Goal: Task Accomplishment & Management: Use online tool/utility

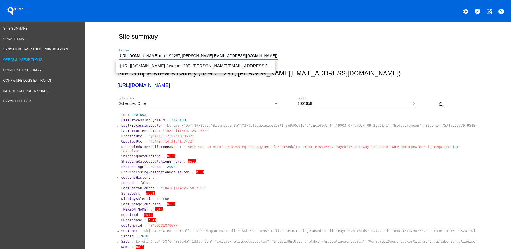
drag, startPoint x: 260, startPoint y: 54, endPoint x: 83, endPoint y: 58, distance: 176.6
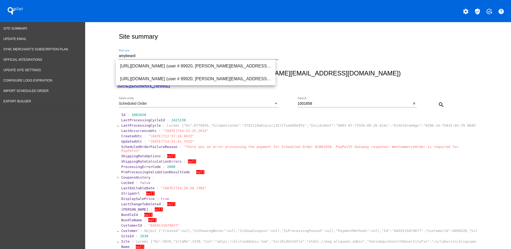
click at [276, 64] on div "amybeard Pick one" at bounding box center [208, 56] width 179 height 15
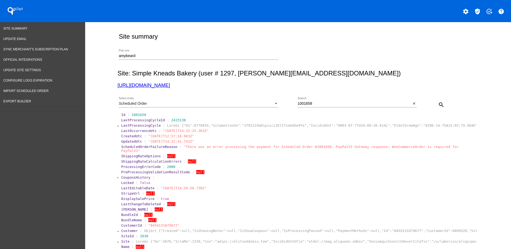
click at [268, 56] on input "amybeard" at bounding box center [199, 56] width 160 height 4
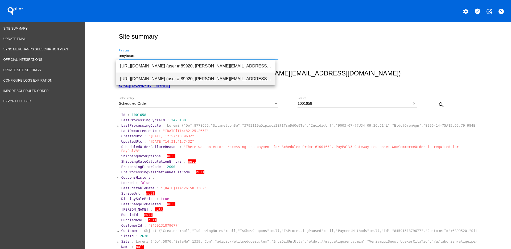
click at [245, 73] on span "[URL][DOMAIN_NAME] (user # 89920, [PERSON_NAME][EMAIL_ADDRESS][DOMAIN_NAME]) - …" at bounding box center [195, 78] width 151 height 13
type input "[URL][DOMAIN_NAME] (user # 89920, [PERSON_NAME][EMAIL_ADDRESS][DOMAIN_NAME]) - …"
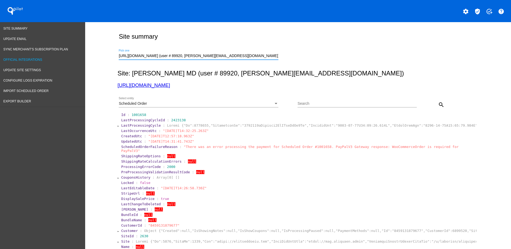
drag, startPoint x: 267, startPoint y: 57, endPoint x: 39, endPoint y: 61, distance: 227.4
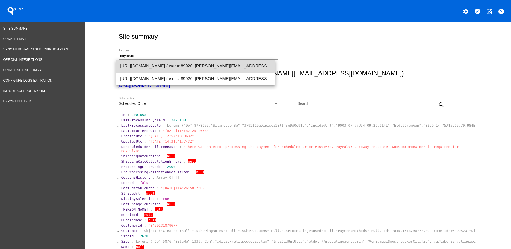
click at [196, 63] on span "[URL][DOMAIN_NAME] (user # 89920, [PERSON_NAME][EMAIL_ADDRESS][DOMAIN_NAME]) - …" at bounding box center [195, 66] width 151 height 13
type input "[URL][DOMAIN_NAME] (user # 89920, [PERSON_NAME][EMAIL_ADDRESS][DOMAIN_NAME]) - …"
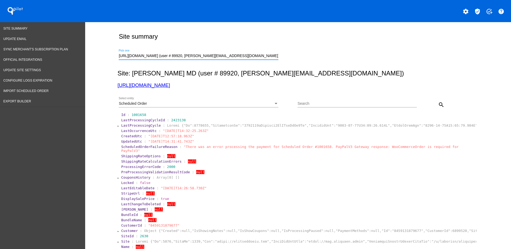
click at [252, 102] on div "Scheduled Order" at bounding box center [196, 103] width 155 height 4
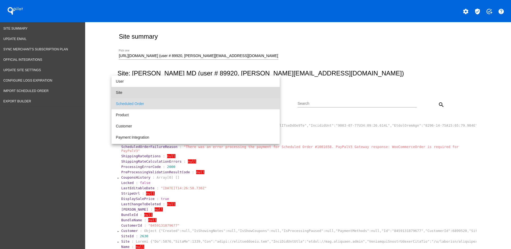
click at [222, 89] on span "Site" at bounding box center [196, 92] width 160 height 11
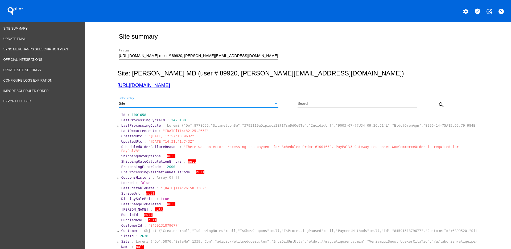
click at [442, 103] on button "search" at bounding box center [441, 104] width 11 height 11
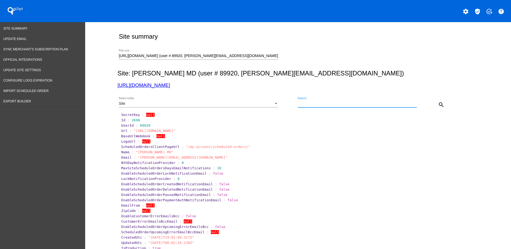
click at [326, 103] on input "Search" at bounding box center [357, 103] width 119 height 4
paste input "1004491"
type input "1004491"
click at [271, 59] on div at bounding box center [199, 59] width 160 height 0
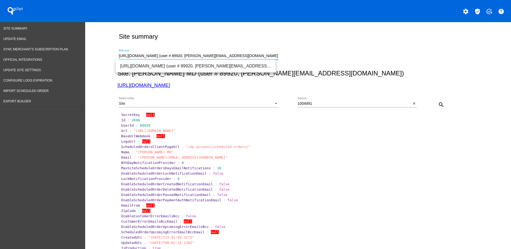
drag, startPoint x: 246, startPoint y: 58, endPoint x: 115, endPoint y: 54, distance: 131.0
click at [117, 54] on div "https://amybeardmd.com (user # 89920, paul@amybeardmd.com) - Production Pick one" at bounding box center [296, 55] width 359 height 19
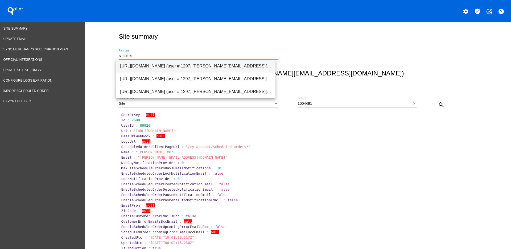
click at [144, 64] on span "[URL][DOMAIN_NAME] (user # 1297, [PERSON_NAME][EMAIL_ADDRESS][DOMAIN_NAME]) - P…" at bounding box center [195, 66] width 151 height 13
type input "[URL][DOMAIN_NAME] (user # 1297, [PERSON_NAME][EMAIL_ADDRESS][DOMAIN_NAME]) - P…"
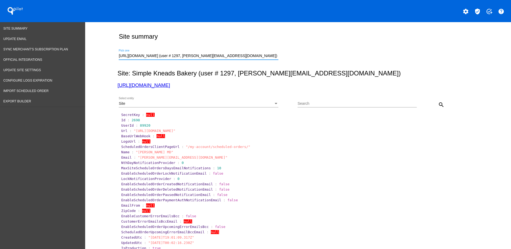
click at [346, 103] on input "Search" at bounding box center [357, 103] width 119 height 4
paste input "1004491"
type input "1004491"
click at [274, 104] on div "Select entity" at bounding box center [276, 103] width 5 height 4
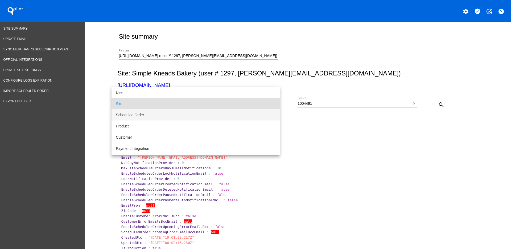
click at [206, 112] on span "Scheduled Order" at bounding box center [196, 114] width 160 height 11
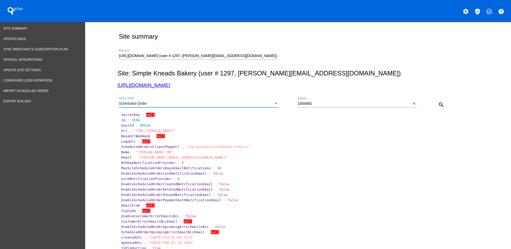
click at [432, 104] on div "search" at bounding box center [432, 104] width 30 height 11
click at [438, 106] on mat-icon "search" at bounding box center [441, 104] width 6 height 6
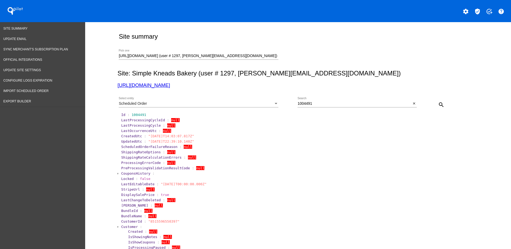
scroll to position [100, 0]
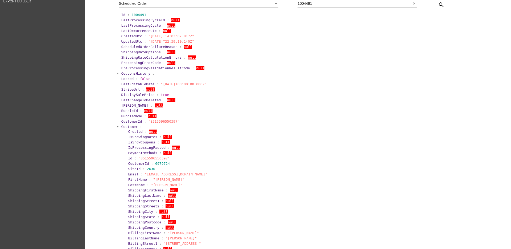
click at [133, 127] on span "Customer" at bounding box center [129, 127] width 17 height 4
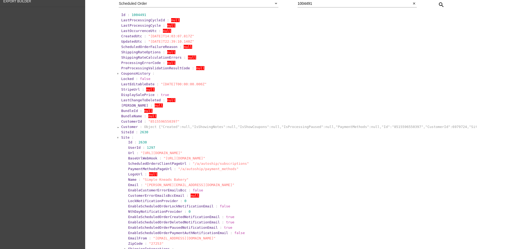
click at [122, 138] on span "Site" at bounding box center [125, 137] width 8 height 4
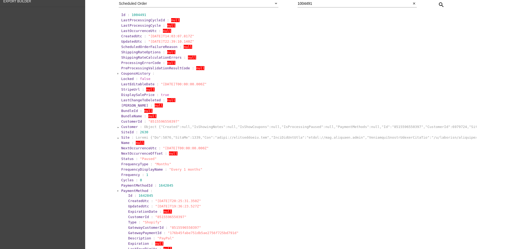
click at [127, 189] on span "PaymentMethod" at bounding box center [134, 191] width 27 height 4
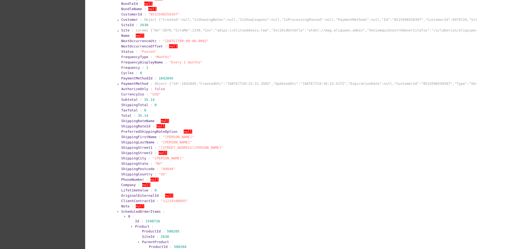
scroll to position [233, 0]
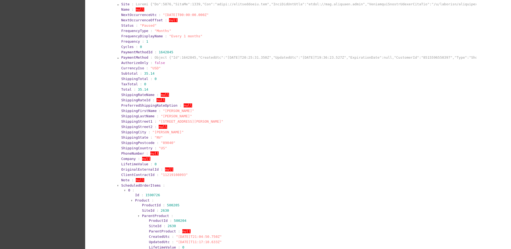
click at [121, 58] on span "PaymentMethod" at bounding box center [134, 57] width 27 height 4
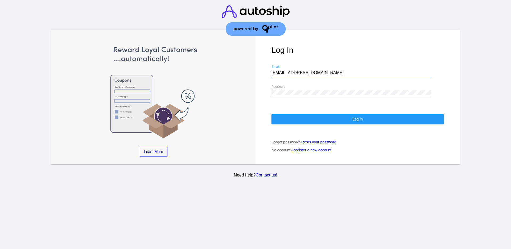
drag, startPoint x: 317, startPoint y: 74, endPoint x: 256, endPoint y: 69, distance: 62.0
click at [256, 69] on div "Log In [EMAIL_ADDRESS][DOMAIN_NAME] Email Password Log In Forgot password? Rese…" at bounding box center [358, 97] width 204 height 135
paste input "[EMAIL_ADDRESS][DOMAIN_NAME]"
type input "[EMAIL_ADDRESS][DOMAIN_NAME]"
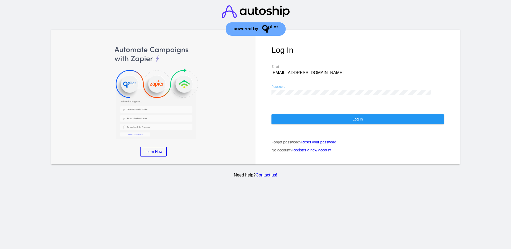
click at [260, 90] on div "Log In [EMAIL_ADDRESS][DOMAIN_NAME] Email Password Log In Forgot password? Rese…" at bounding box center [358, 97] width 204 height 135
click at [284, 114] on button "Log In" at bounding box center [358, 119] width 173 height 10
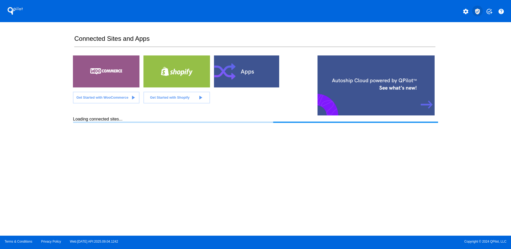
click at [482, 10] on button "verified_user" at bounding box center [477, 11] width 11 height 11
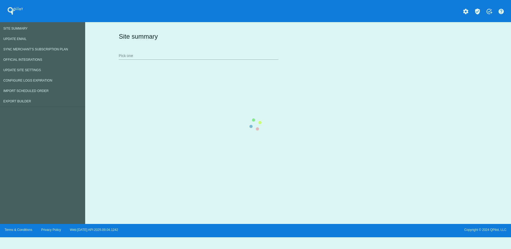
click at [195, 46] on div "Site summary Pick one" at bounding box center [296, 45] width 359 height 37
click at [185, 62] on div "Site summary Pick one" at bounding box center [296, 45] width 359 height 37
click at [186, 55] on div "Site summary Pick one" at bounding box center [296, 45] width 359 height 37
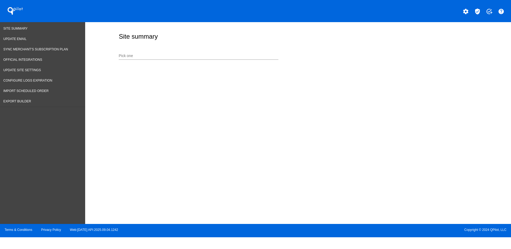
click at [186, 55] on input "Pick one" at bounding box center [199, 56] width 160 height 4
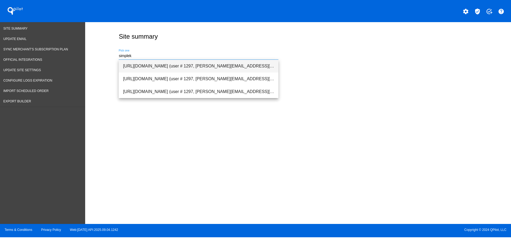
click at [193, 65] on span "[URL][DOMAIN_NAME] (user # 1297, [PERSON_NAME][EMAIL_ADDRESS][DOMAIN_NAME]) - P…" at bounding box center [198, 66] width 151 height 13
type input "[URL][DOMAIN_NAME] (user # 1297, [PERSON_NAME][EMAIL_ADDRESS][DOMAIN_NAME]) - P…"
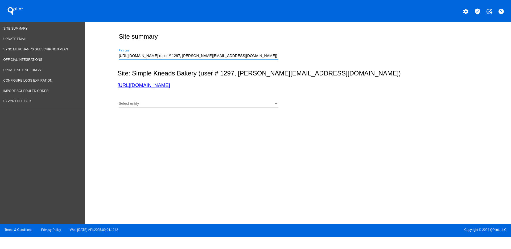
click at [200, 103] on div "Select entity" at bounding box center [196, 103] width 155 height 4
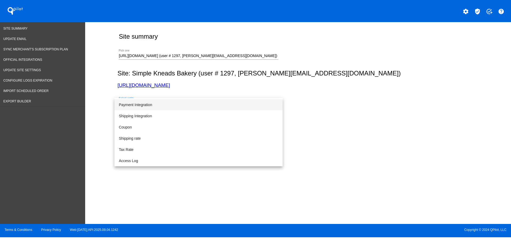
scroll to position [22, 0]
click at [176, 104] on span "Scheduled Order" at bounding box center [199, 104] width 160 height 11
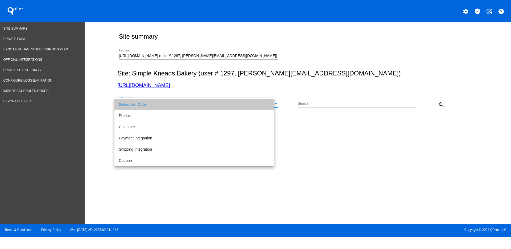
click at [316, 104] on input "Search" at bounding box center [357, 103] width 119 height 4
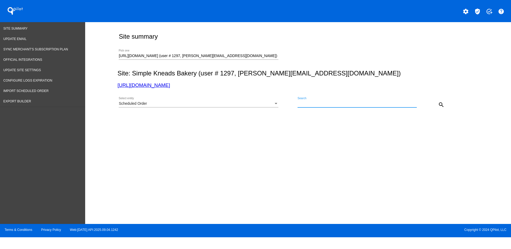
paste input "!iDABd?6tK@"
type input "!iDABd?6tK@"
paste input "1003241"
click at [440, 101] on button "search" at bounding box center [441, 104] width 11 height 11
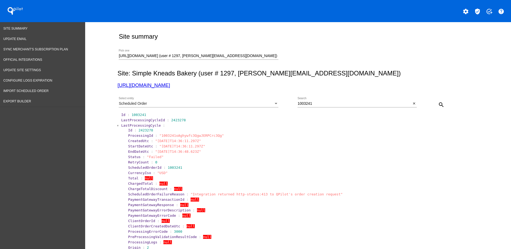
click at [128, 123] on span "LastProcessingCycle" at bounding box center [141, 125] width 40 height 4
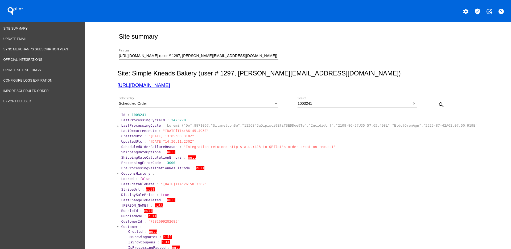
click at [121, 227] on span "Customer" at bounding box center [129, 226] width 17 height 4
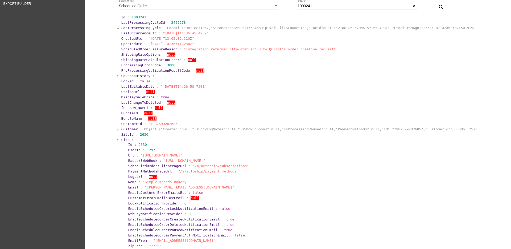
scroll to position [100, 0]
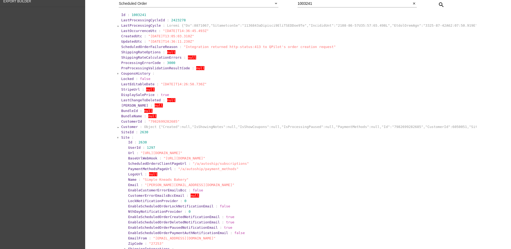
click at [121, 136] on span "Site" at bounding box center [125, 137] width 8 height 4
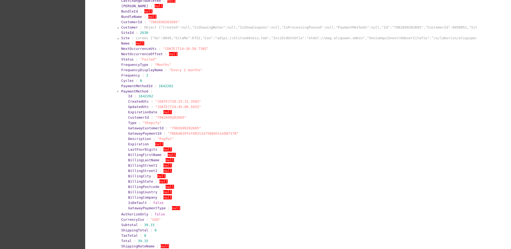
scroll to position [200, 0]
click at [122, 91] on span "PaymentMethod" at bounding box center [134, 91] width 27 height 4
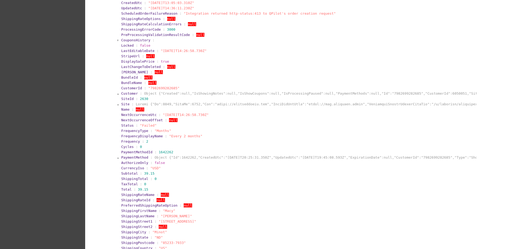
scroll to position [0, 0]
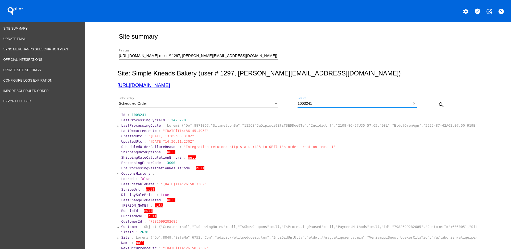
drag, startPoint x: 323, startPoint y: 103, endPoint x: 266, endPoint y: 100, distance: 56.6
click at [266, 100] on div "Scheduled Order Select entity 1003241 Search close search" at bounding box center [296, 102] width 359 height 19
drag, startPoint x: 322, startPoint y: 104, endPoint x: 285, endPoint y: 102, distance: 37.6
click at [282, 103] on div "Scheduled Order Select entity 1003241 Search close search" at bounding box center [296, 102] width 359 height 19
paste input "200"
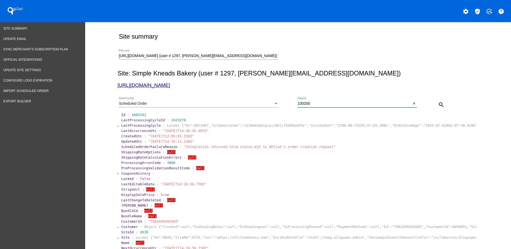
click at [438, 104] on mat-icon "search" at bounding box center [441, 104] width 6 height 6
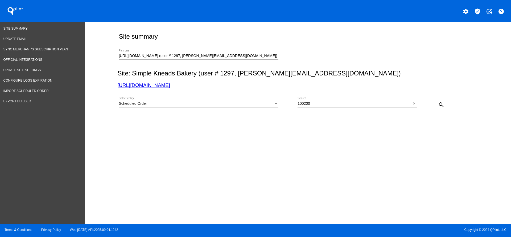
click at [325, 105] on input "100200" at bounding box center [355, 103] width 114 height 4
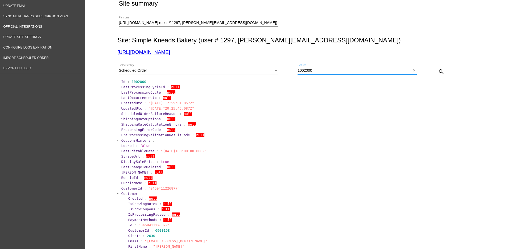
scroll to position [133, 0]
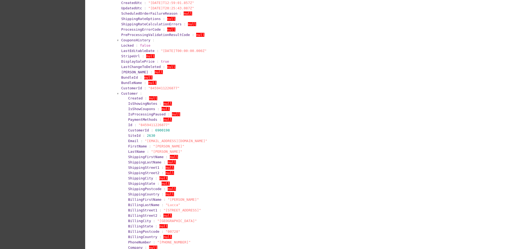
click at [122, 89] on span "CustomerId" at bounding box center [131, 88] width 21 height 4
click at [122, 92] on section "Customer : Created : null IsShowingNotes : null IsShowCoupons : null IsProcessi…" at bounding box center [299, 187] width 356 height 192
click at [122, 92] on span "Customer" at bounding box center [129, 93] width 17 height 4
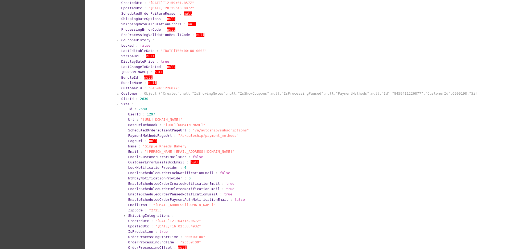
click at [122, 102] on span "Site" at bounding box center [125, 104] width 8 height 4
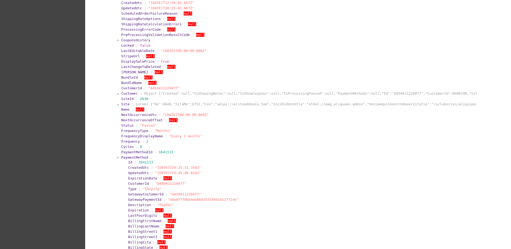
click at [121, 155] on span "PaymentMethod" at bounding box center [134, 157] width 27 height 4
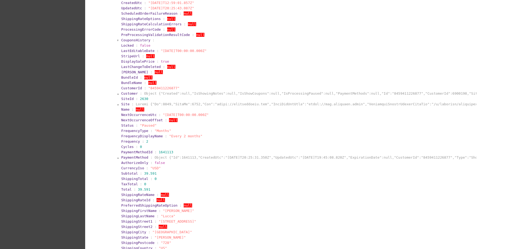
click at [121, 155] on span "PaymentMethod" at bounding box center [134, 157] width 27 height 4
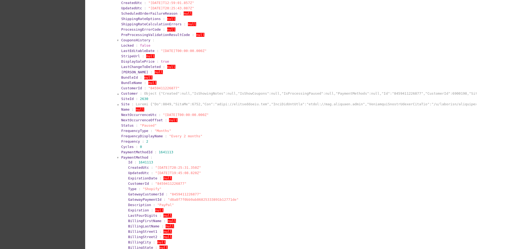
click at [121, 155] on span "PaymentMethod" at bounding box center [134, 157] width 27 height 4
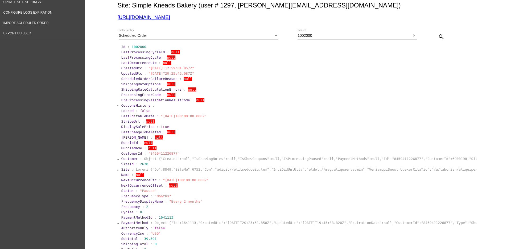
scroll to position [33, 0]
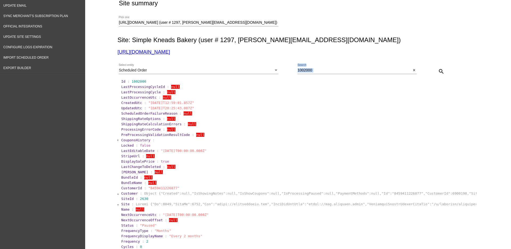
drag, startPoint x: 316, startPoint y: 73, endPoint x: 282, endPoint y: 69, distance: 33.9
click at [282, 69] on div "Scheduled Order Select entity 1002000 Search close search" at bounding box center [296, 69] width 359 height 19
click at [321, 70] on input "1002000" at bounding box center [355, 70] width 114 height 4
click at [290, 68] on div "Scheduled Order Select entity 1002000 Search close search" at bounding box center [296, 69] width 359 height 19
paste input "3241"
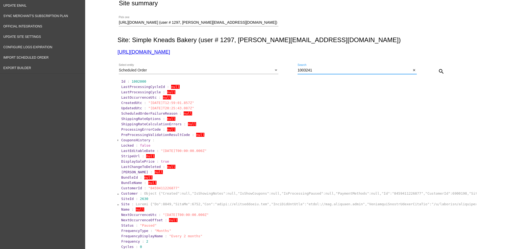
type input "1003241"
click at [438, 71] on mat-icon "search" at bounding box center [441, 71] width 6 height 6
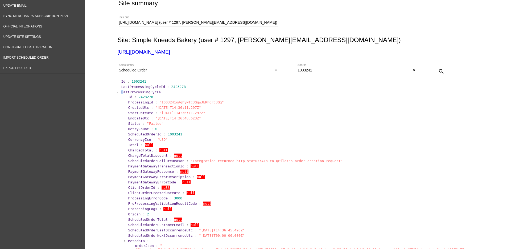
click at [121, 90] on span "LastProcessingCycle" at bounding box center [141, 92] width 40 height 4
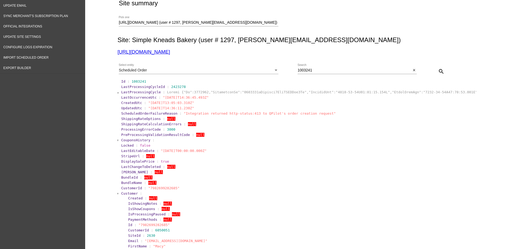
click at [123, 193] on span "Customer" at bounding box center [129, 193] width 17 height 4
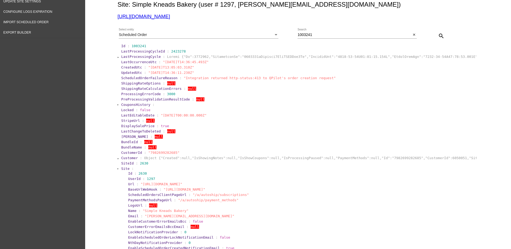
scroll to position [100, 0]
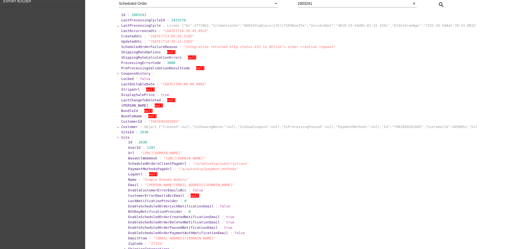
click at [122, 137] on span "Site" at bounding box center [125, 137] width 8 height 4
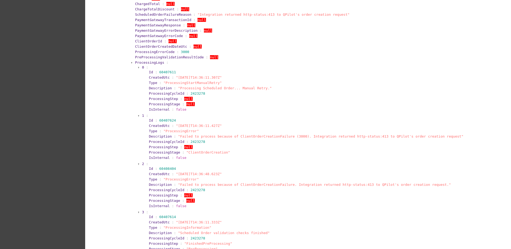
scroll to position [4295, 0]
